Goal: Book appointment/travel/reservation

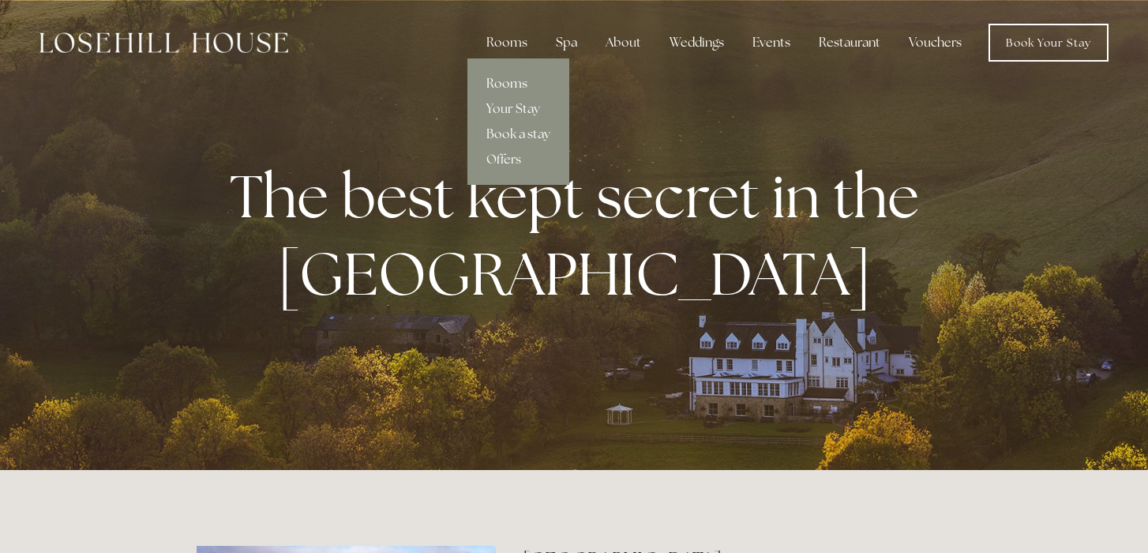
click at [509, 80] on link "Rooms" at bounding box center [518, 83] width 102 height 25
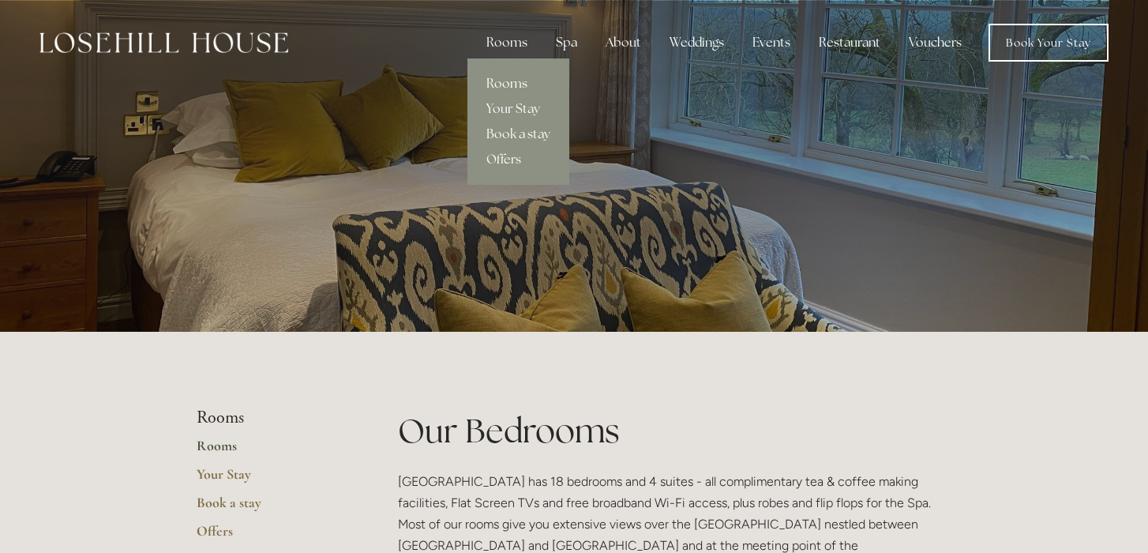
click at [520, 39] on div "Rooms" at bounding box center [507, 43] width 66 height 32
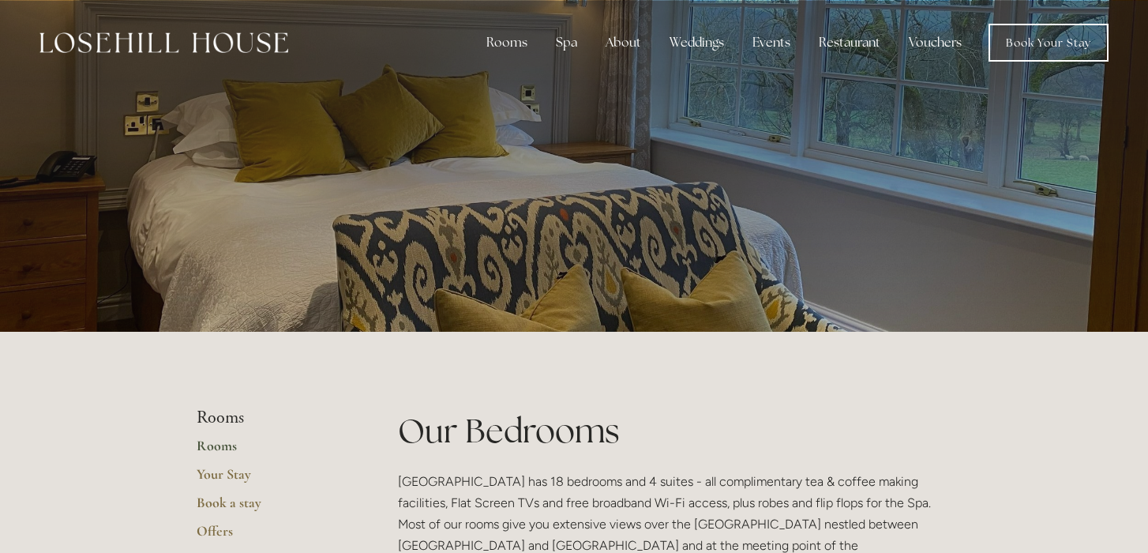
click at [524, 134] on div at bounding box center [574, 166] width 755 height 332
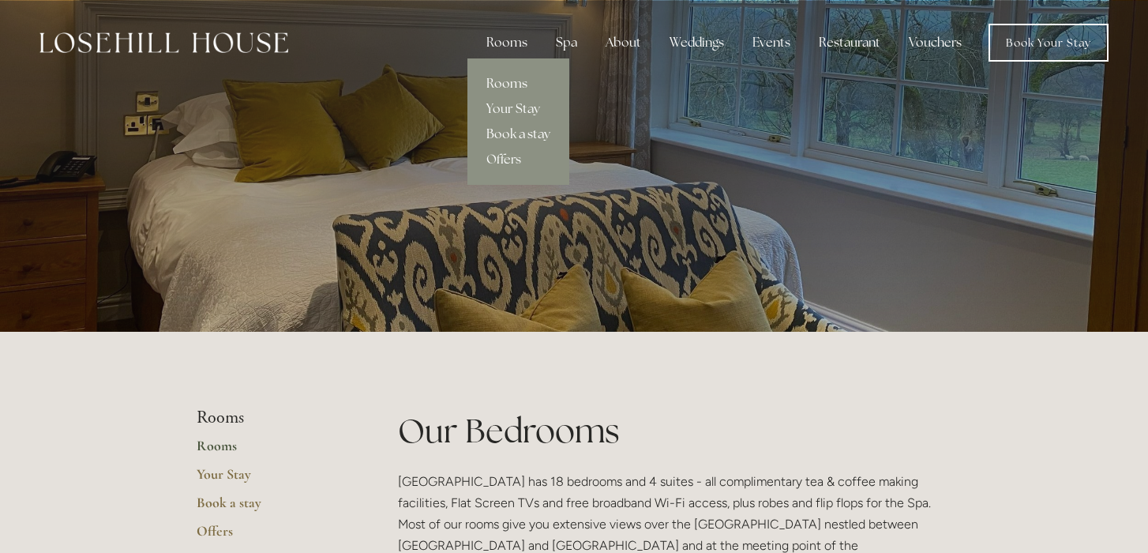
click at [538, 139] on link "Book a stay" at bounding box center [518, 134] width 102 height 25
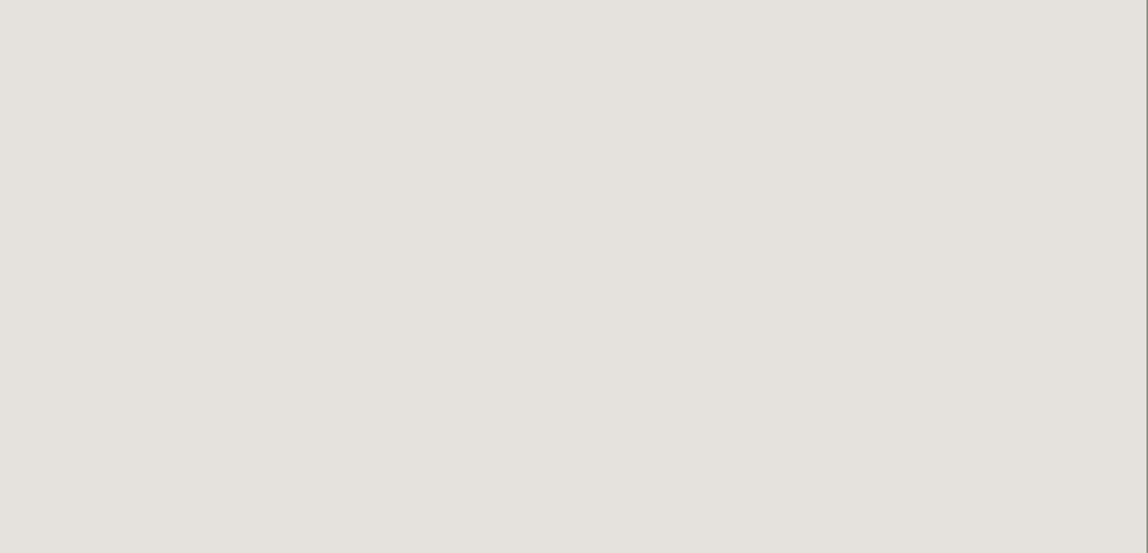
scroll to position [437, 2]
